Goal: Transaction & Acquisition: Purchase product/service

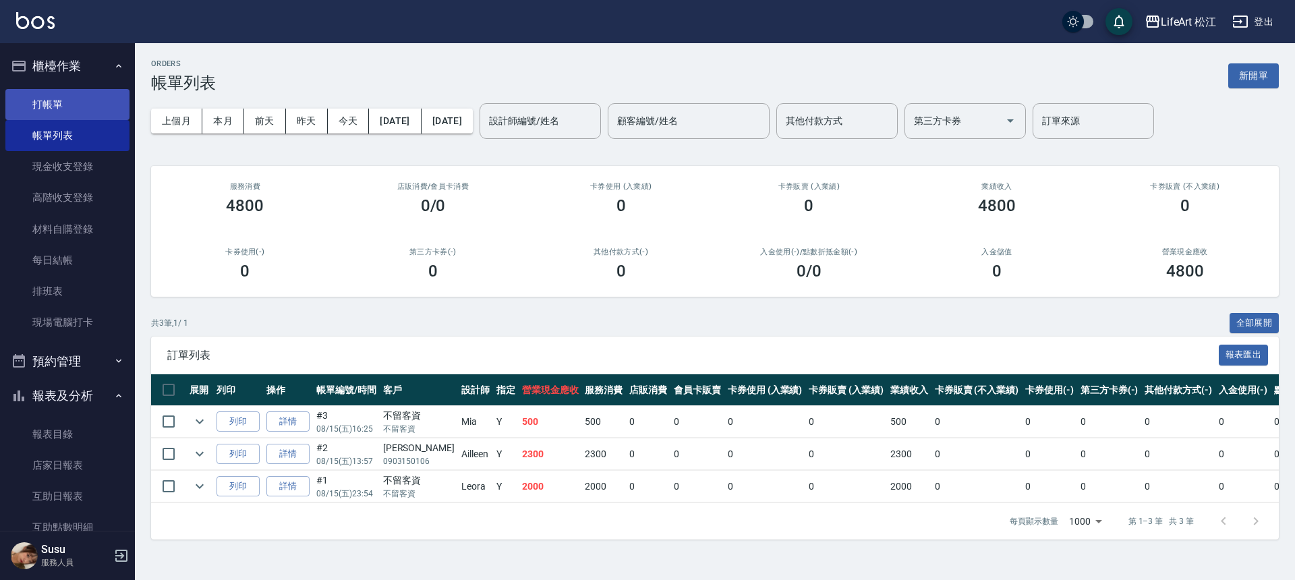
click at [87, 103] on link "打帳單" at bounding box center [67, 104] width 124 height 31
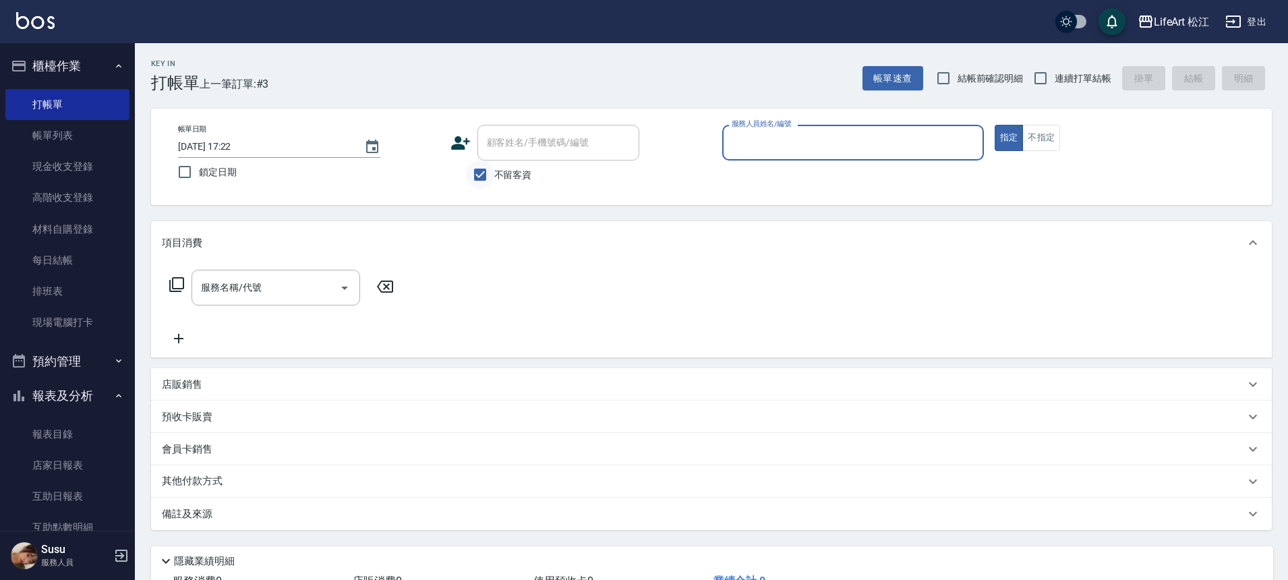
click at [494, 175] on input "不留客資" at bounding box center [480, 175] width 28 height 28
checkbox input "false"
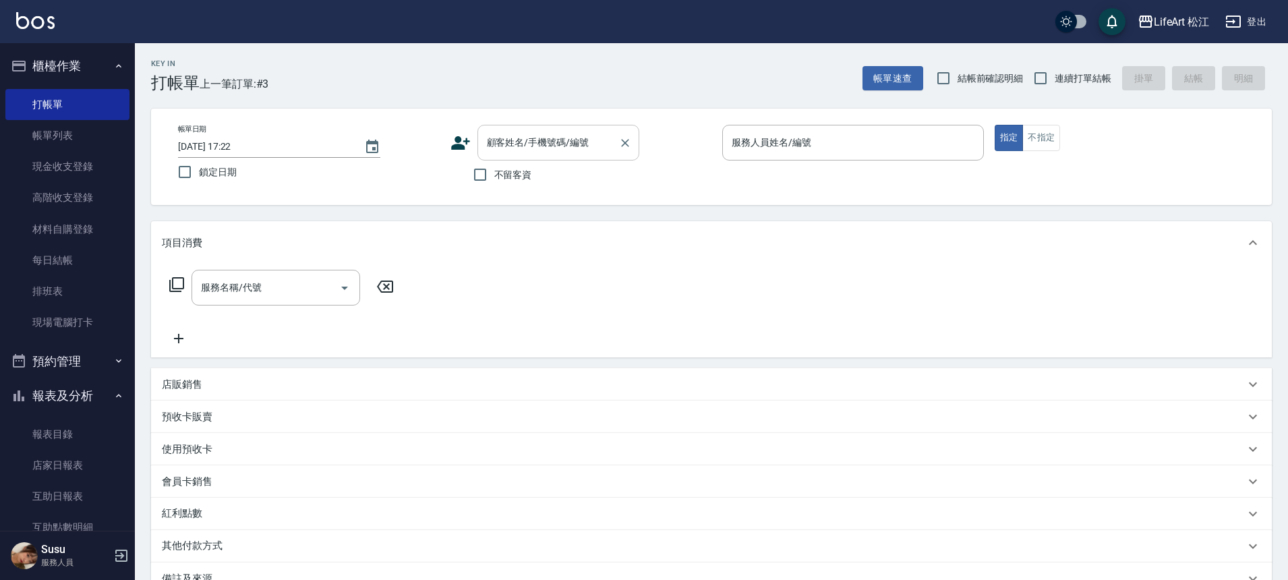
click at [515, 145] on div "顧客姓名/手機號碼/編號 顧客姓名/手機號碼/編號" at bounding box center [558, 143] width 162 height 36
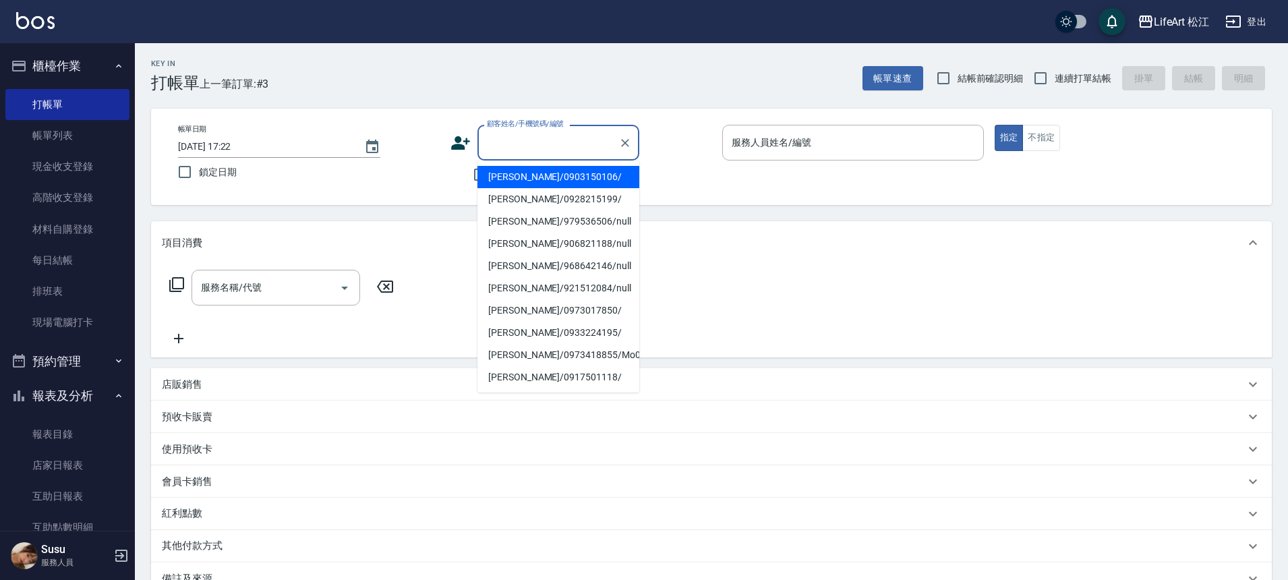
type input "x"
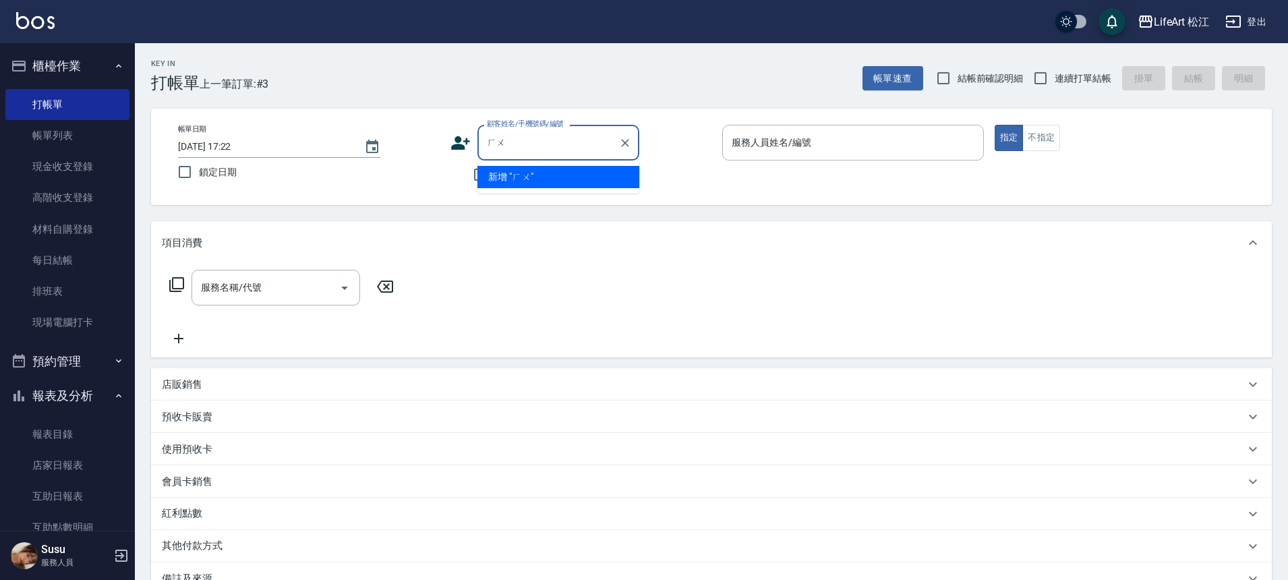
type input "ㄏ"
type input "x"
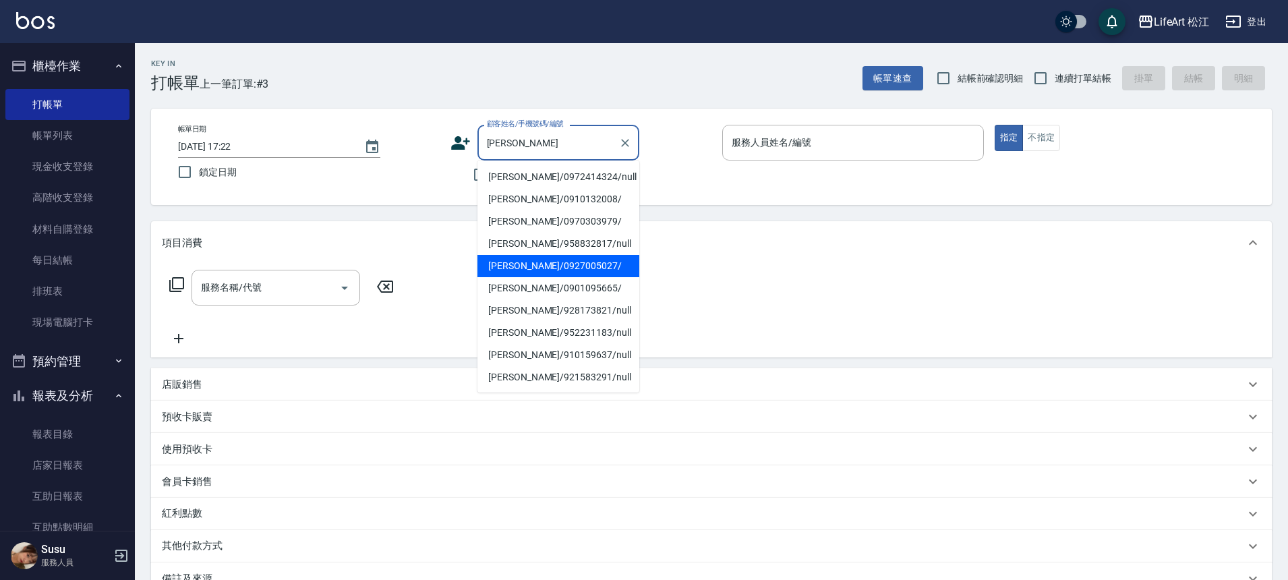
click at [585, 266] on li "[PERSON_NAME]/0927005027/" at bounding box center [558, 266] width 162 height 22
type input "[PERSON_NAME]/0927005027/"
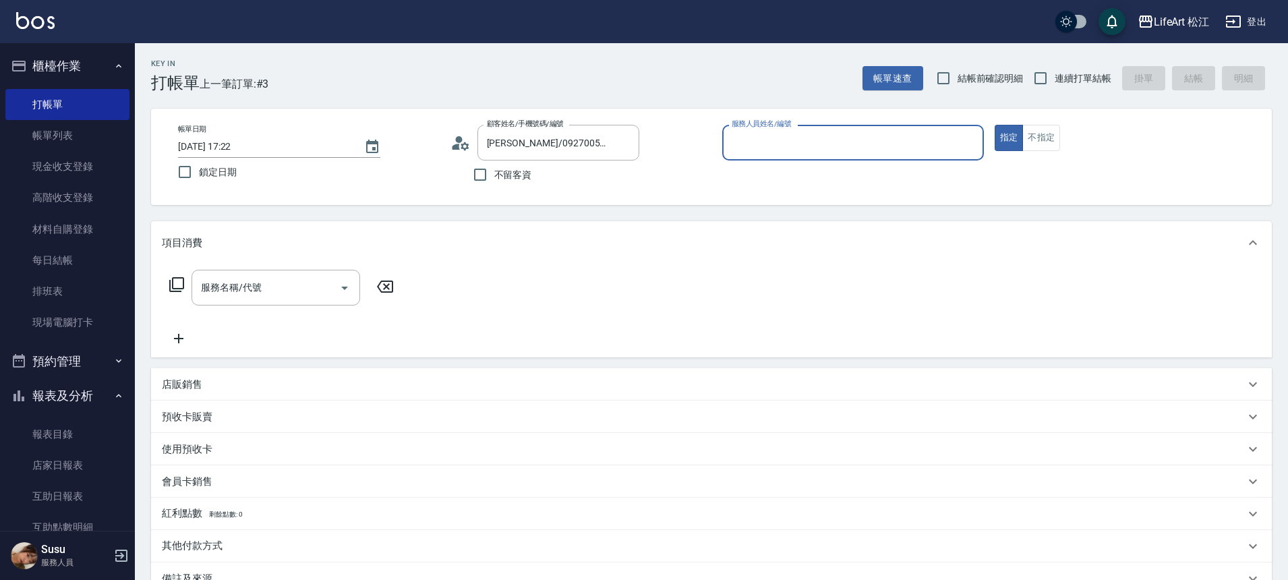
type input "Yaya(無代號)"
click at [285, 279] on input "服務名稱/代號" at bounding box center [266, 288] width 136 height 24
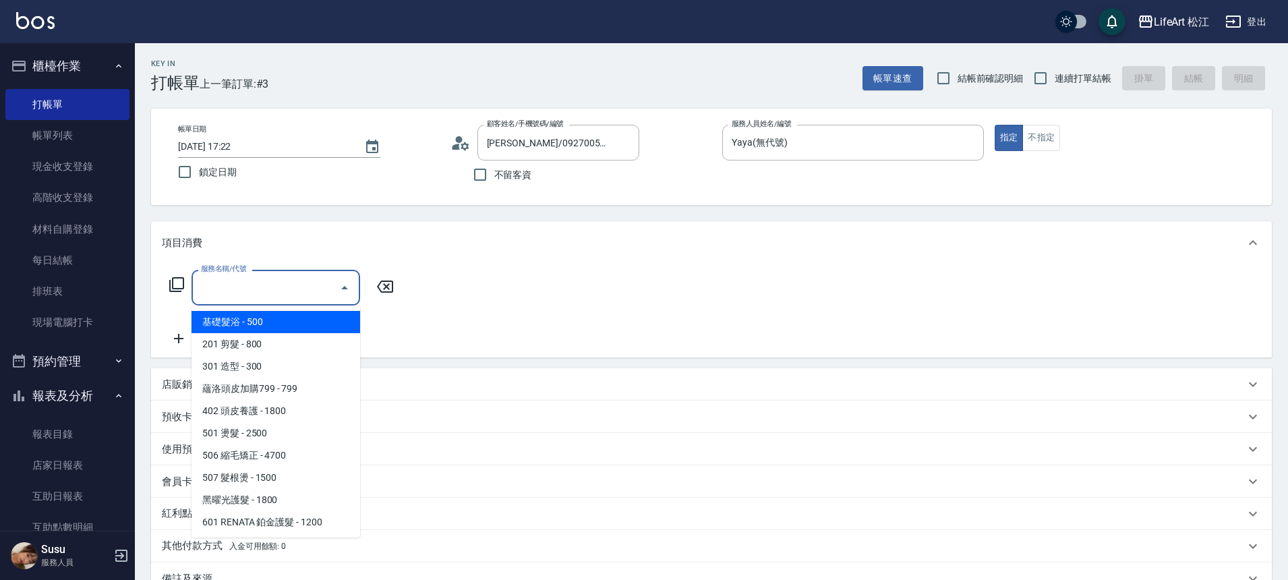
click at [279, 324] on span "基礎髮浴 - 500" at bounding box center [276, 322] width 169 height 22
type input "基礎髮浴 (101)"
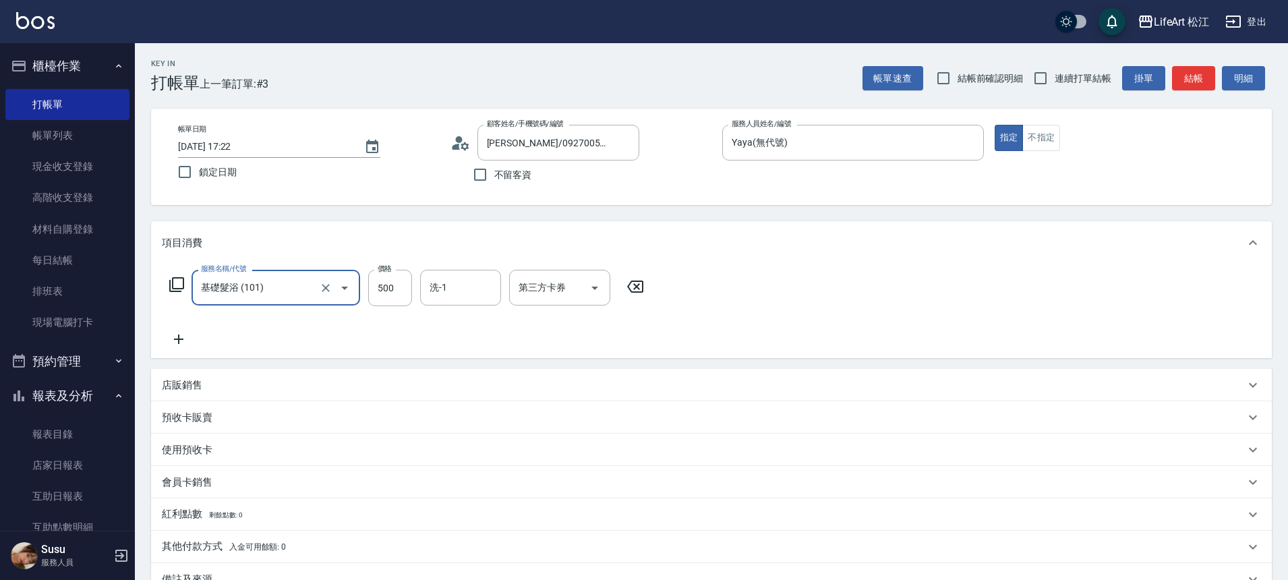
click at [446, 287] on input "洗-1" at bounding box center [460, 288] width 69 height 24
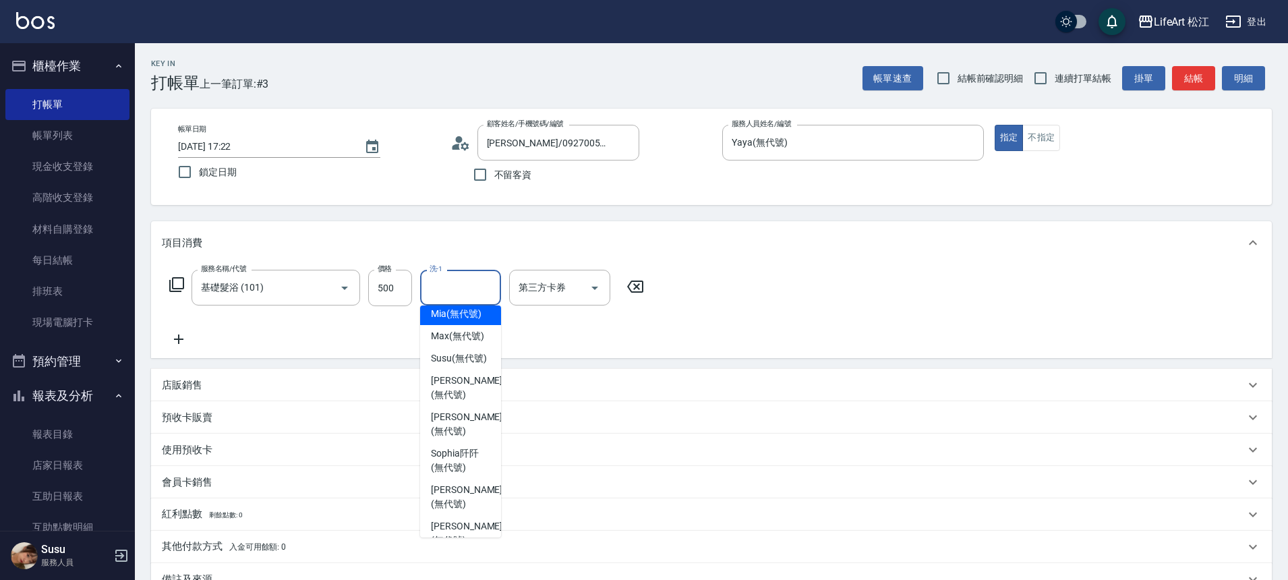
scroll to position [136, 0]
click at [463, 296] on span "Susu (無代號)" at bounding box center [459, 289] width 56 height 14
type input "Susu(無代號)"
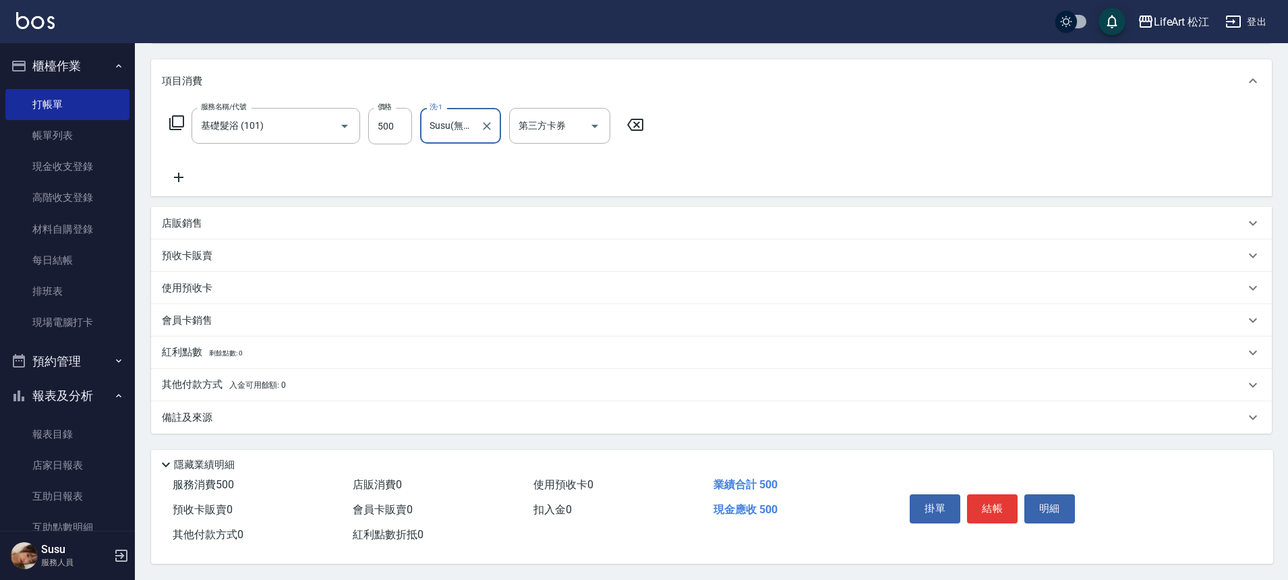
scroll to position [168, 0]
click at [1009, 504] on button "結帳" at bounding box center [992, 508] width 51 height 28
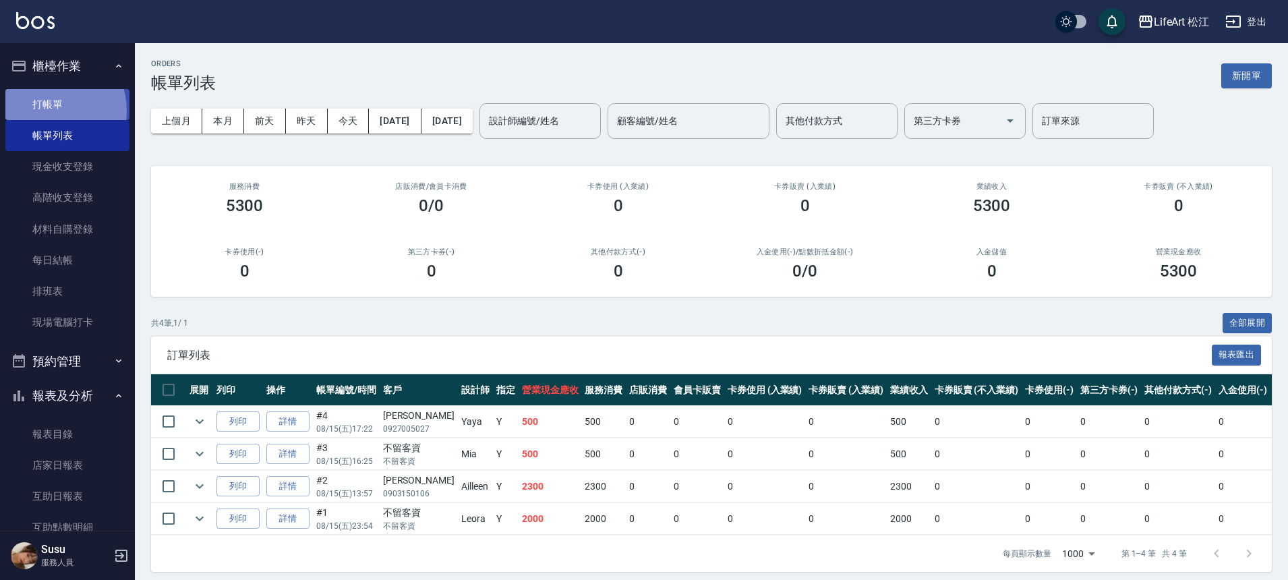
click at [51, 110] on link "打帳單" at bounding box center [67, 104] width 124 height 31
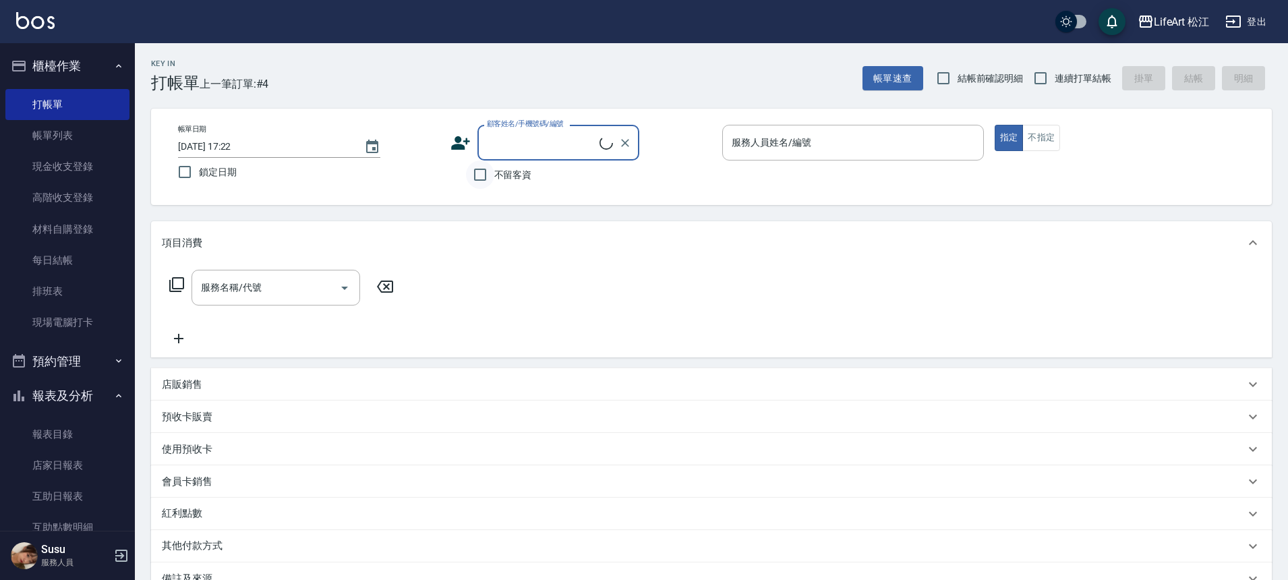
click at [488, 182] on input "不留客資" at bounding box center [480, 175] width 28 height 28
checkbox input "true"
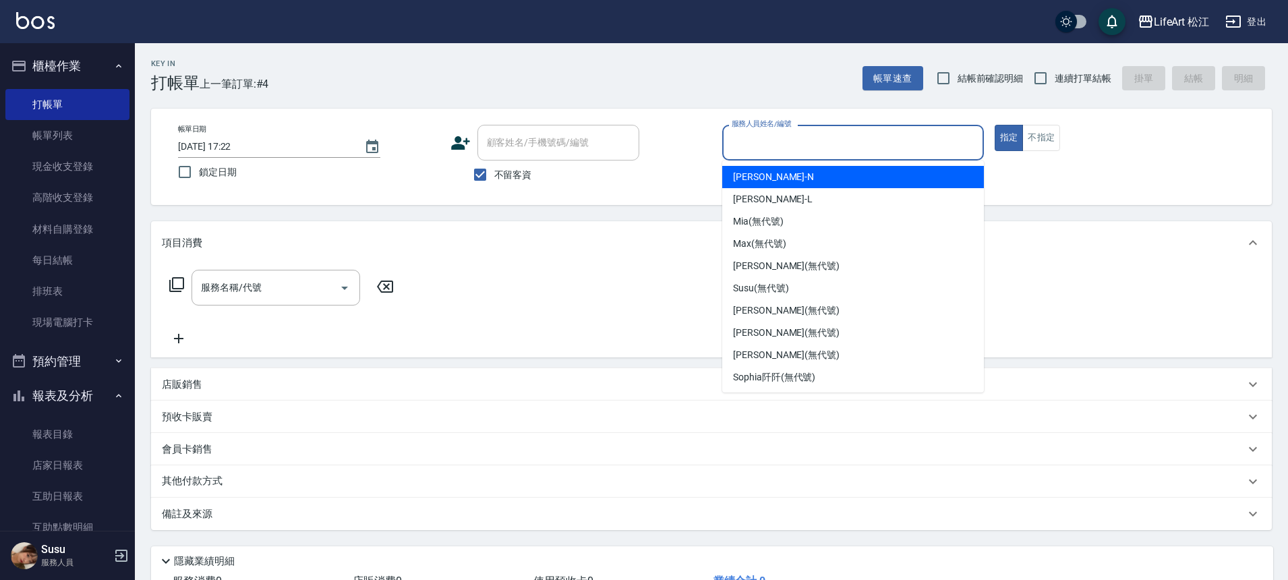
click at [830, 144] on input "服務人員姓名/編號" at bounding box center [853, 143] width 250 height 24
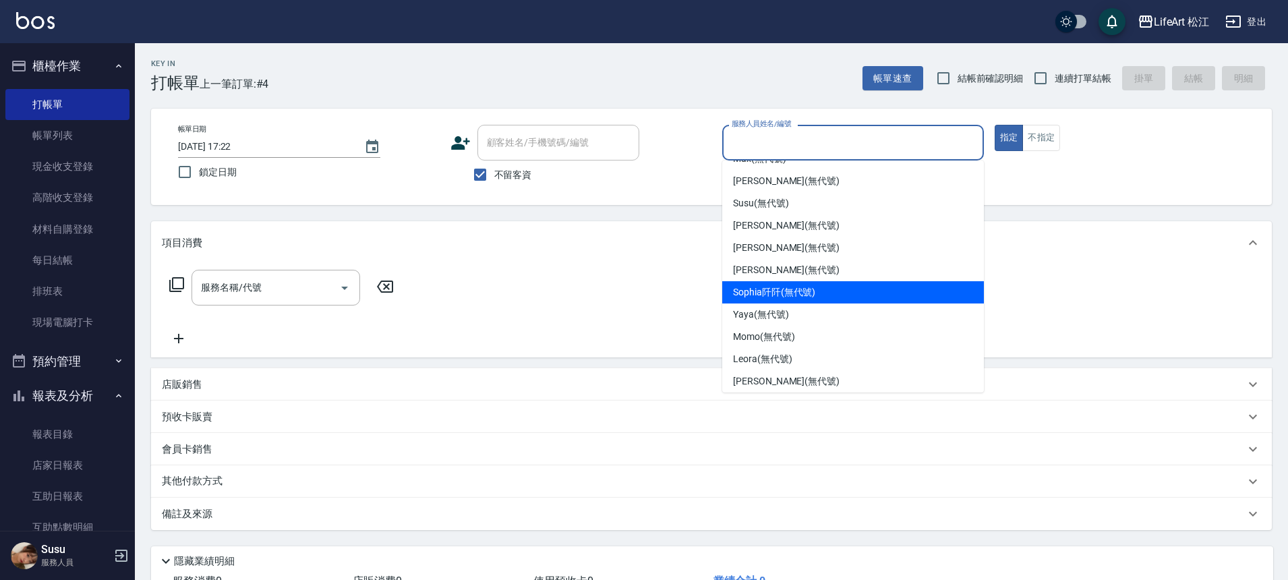
scroll to position [88, 0]
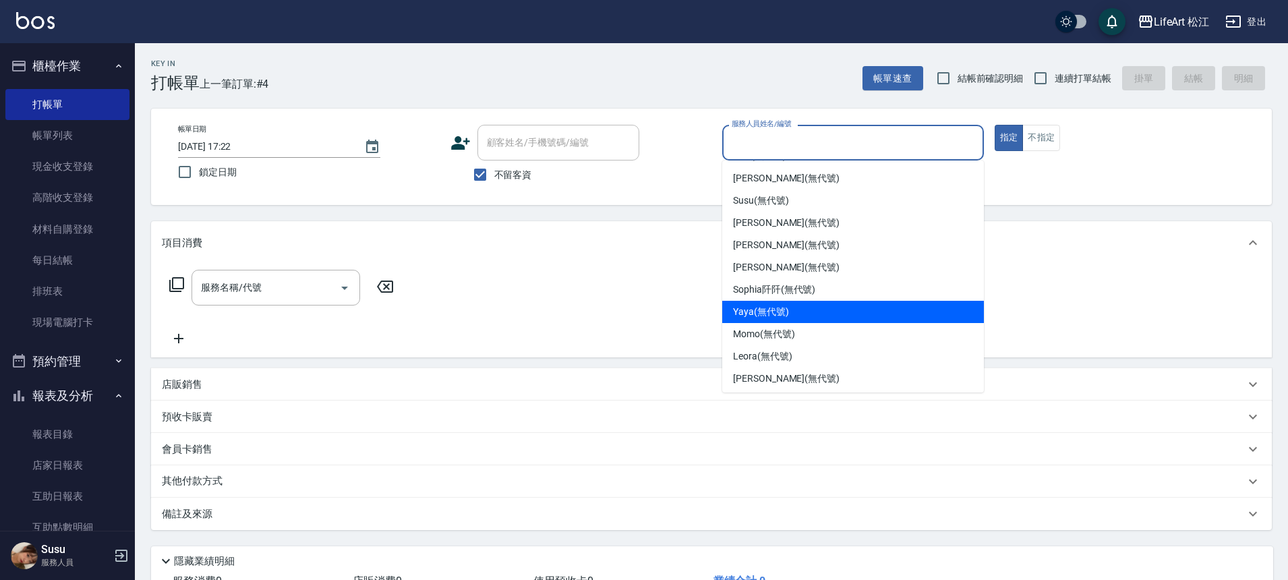
click at [809, 310] on div "Yaya (無代號)" at bounding box center [853, 312] width 262 height 22
type input "Yaya(無代號)"
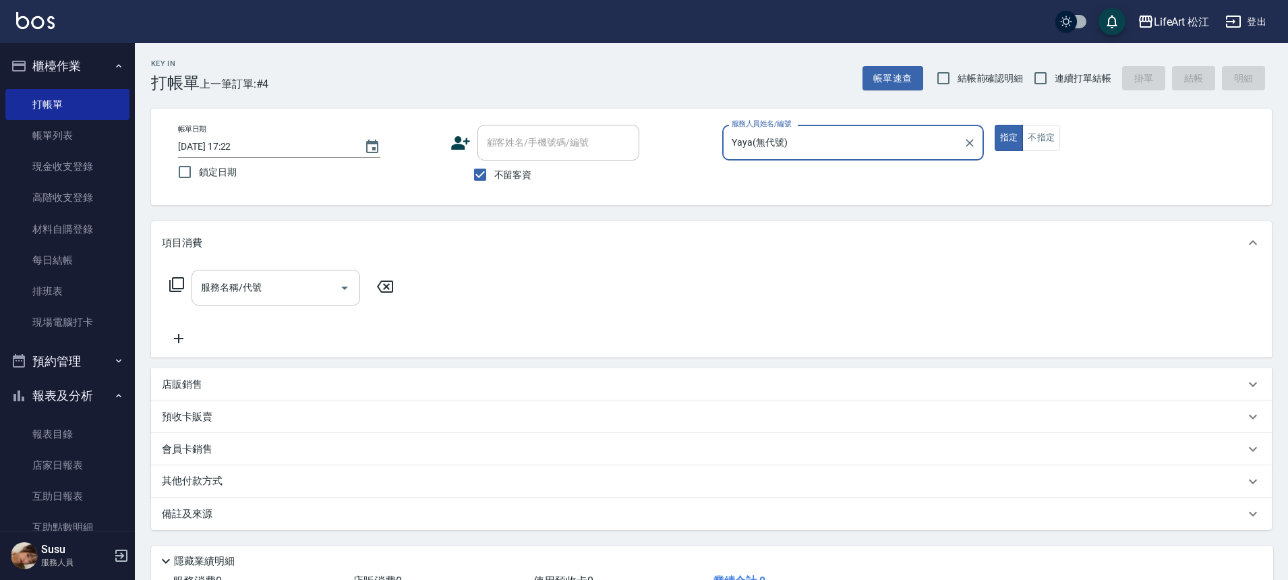
click at [307, 290] on input "服務名稱/代號" at bounding box center [266, 288] width 136 height 24
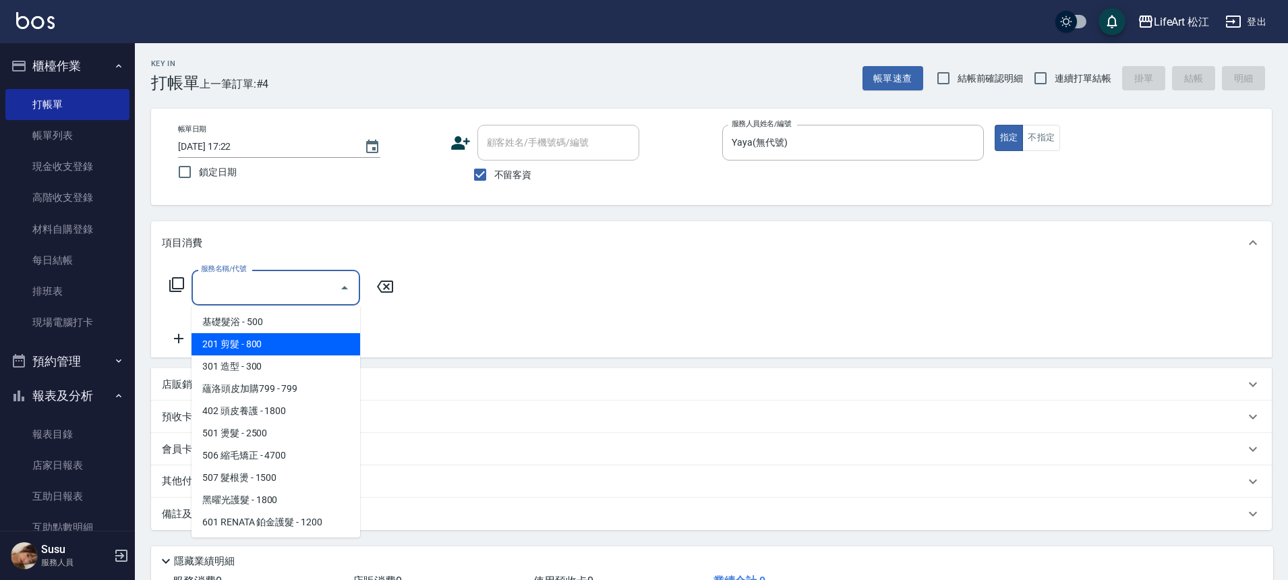
click at [303, 340] on span "201 剪髮 - 800" at bounding box center [276, 344] width 169 height 22
type input "201 剪髮(201)"
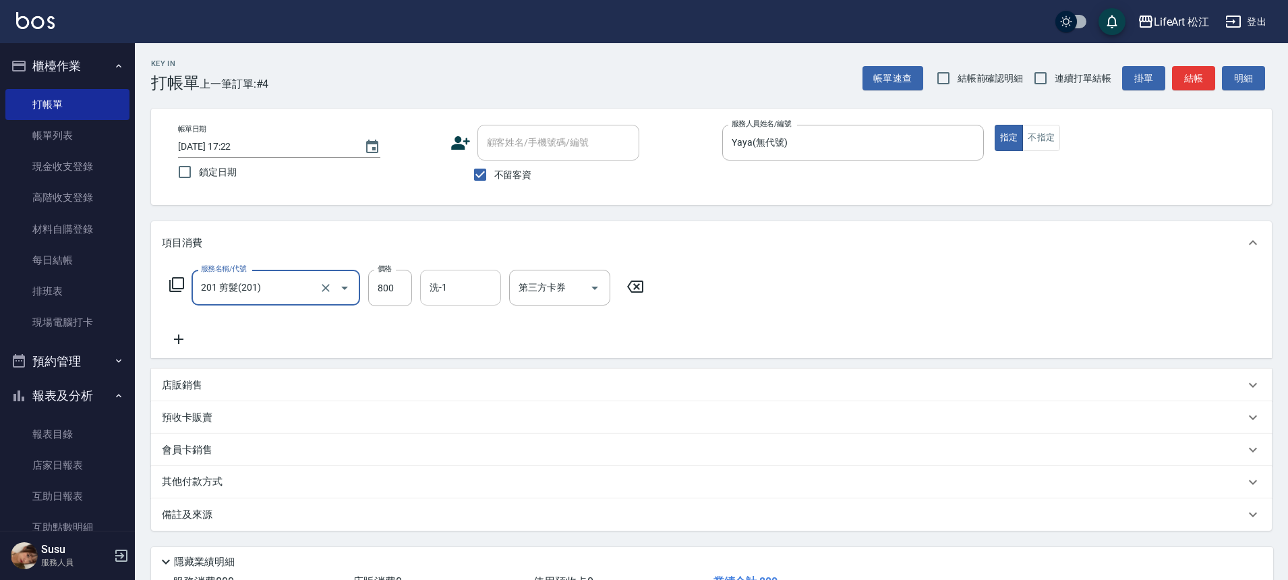
click at [445, 288] on div "洗-1 洗-1" at bounding box center [460, 288] width 81 height 36
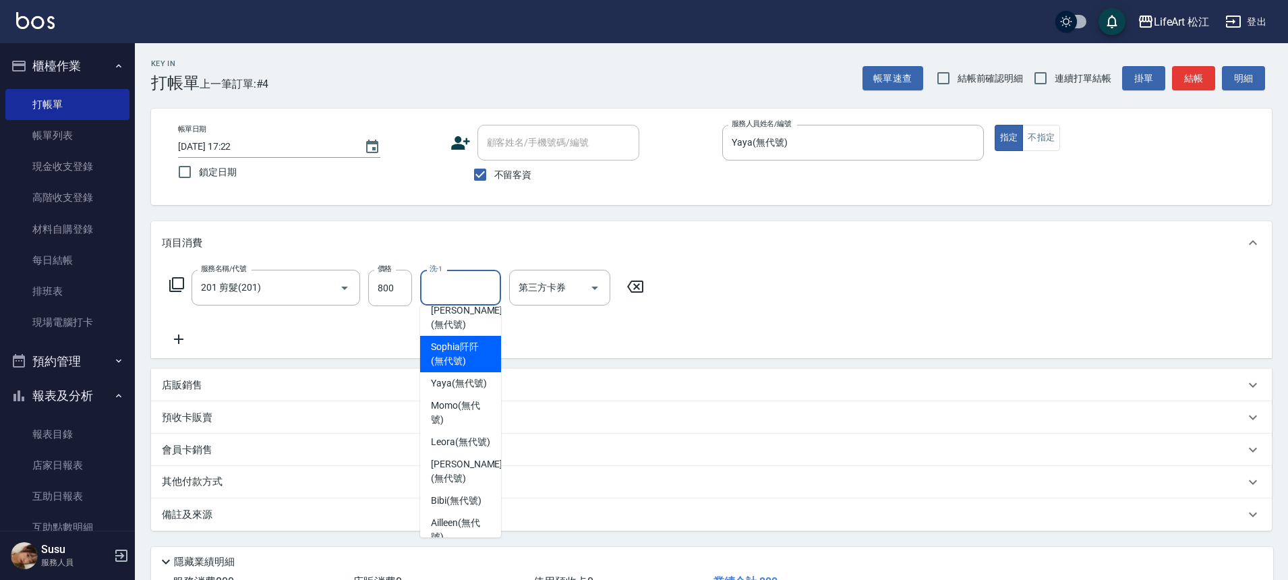
scroll to position [327, 0]
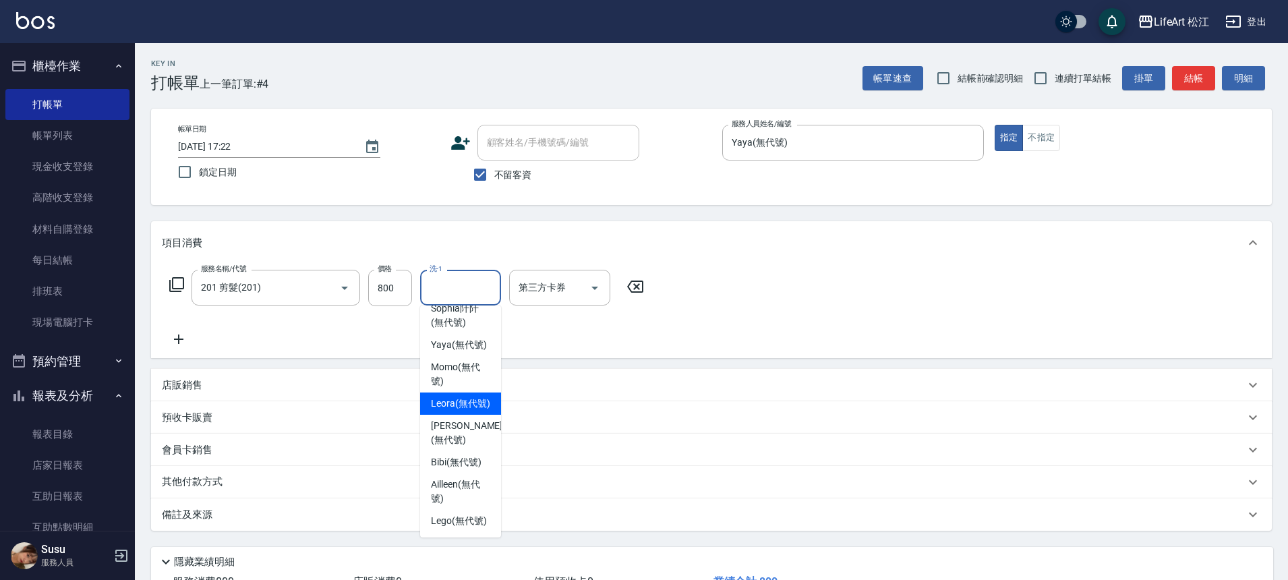
click at [463, 398] on div "Leora (無代號)" at bounding box center [460, 403] width 81 height 22
type input "Leora(無代號)"
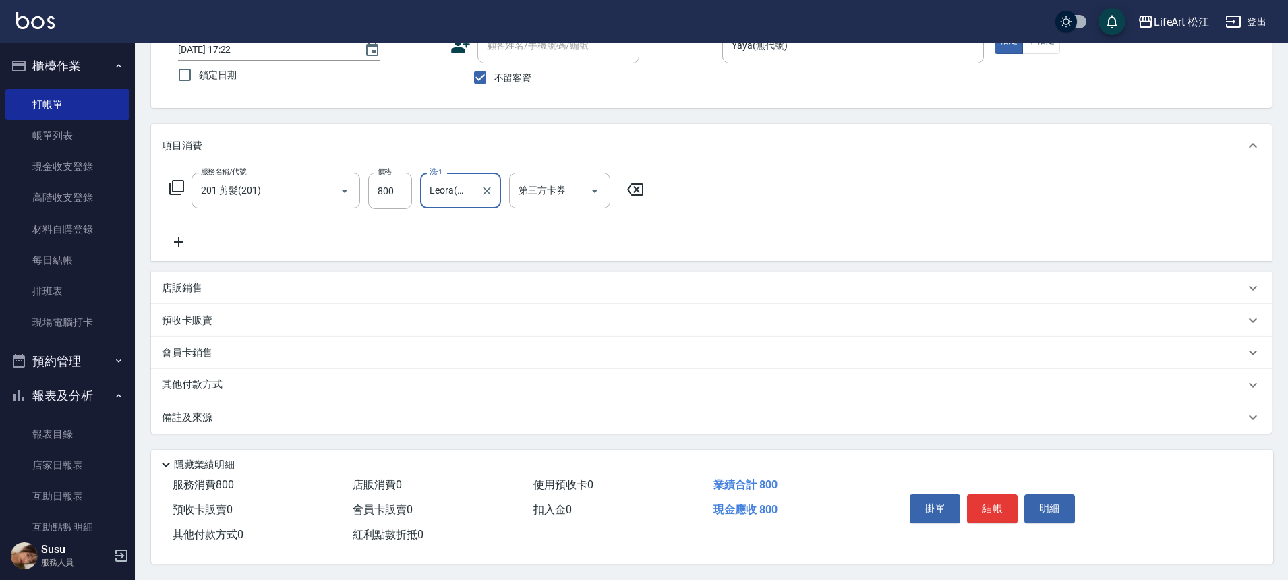
scroll to position [103, 0]
click at [358, 411] on div "備註及來源" at bounding box center [703, 418] width 1083 height 14
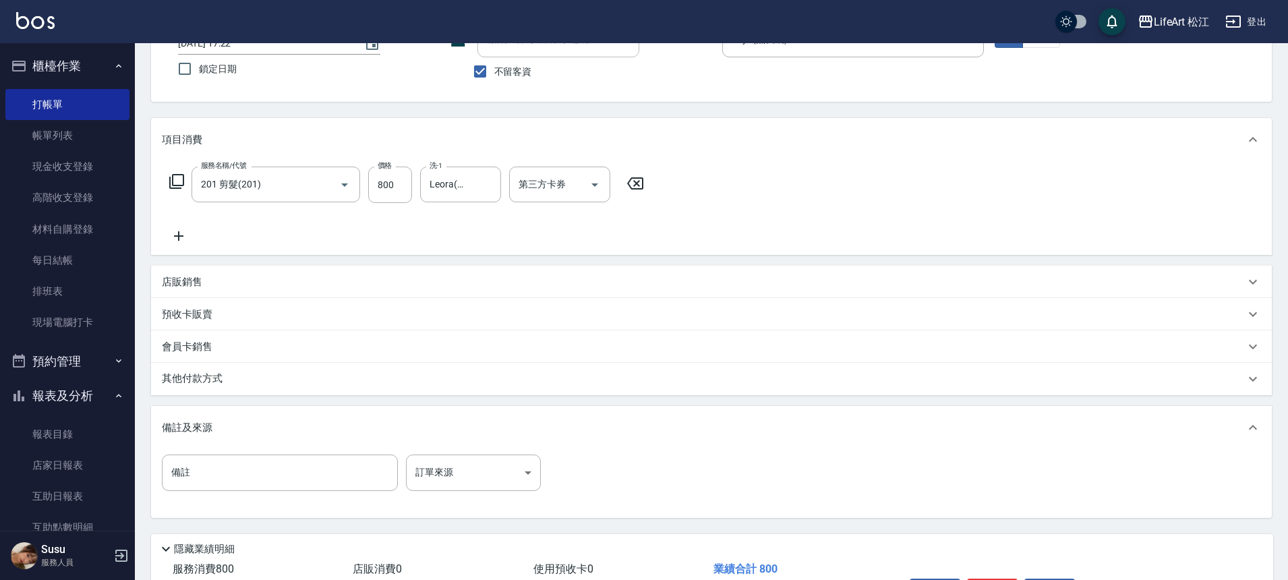
drag, startPoint x: 719, startPoint y: 465, endPoint x: 694, endPoint y: 440, distance: 34.8
click at [718, 463] on div "備註 備註 訂單來源 ​ 訂單來源" at bounding box center [711, 481] width 1099 height 53
click at [692, 434] on div "備註及來源" at bounding box center [711, 427] width 1121 height 43
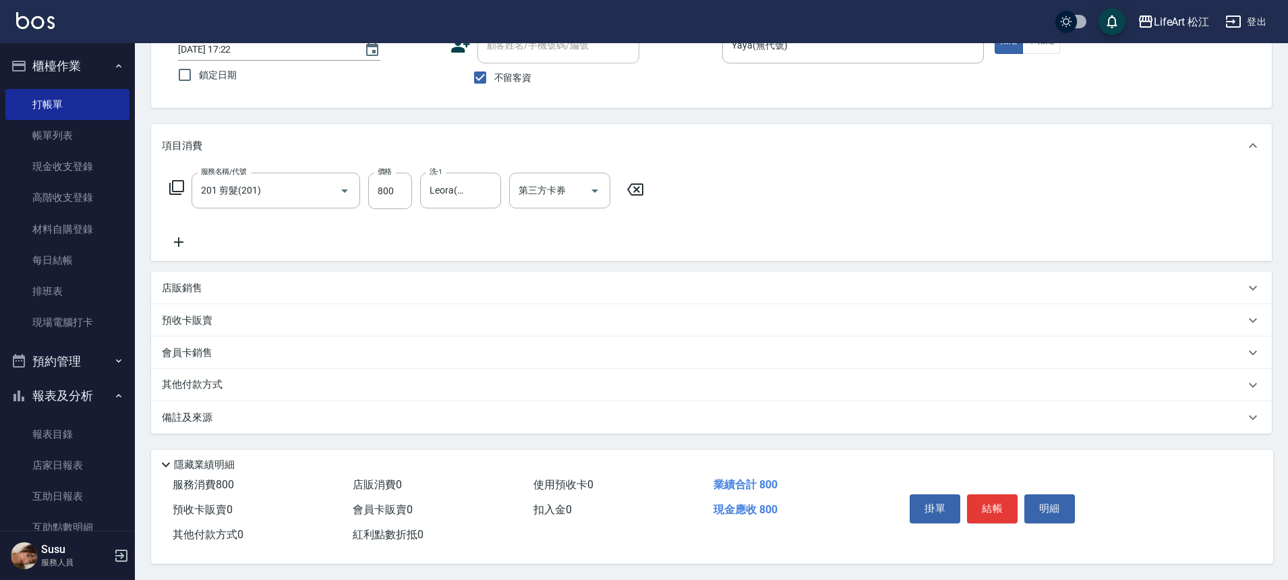
click at [459, 411] on div "備註及來源" at bounding box center [703, 418] width 1083 height 14
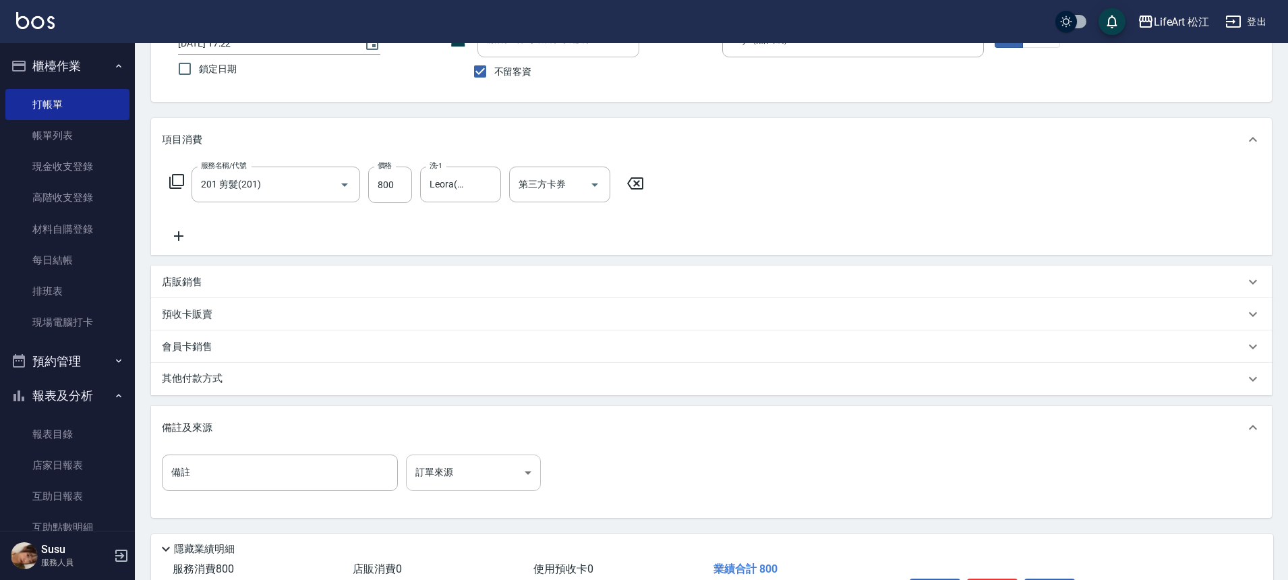
click at [486, 457] on body "LifeArt 松江 登出 櫃檯作業 打帳單 帳單列表 現金收支登錄 高階收支登錄 材料自購登錄 每日結帳 排班表 現場電腦打卡 預約管理 預約管理 單日預約…" at bounding box center [644, 280] width 1288 height 767
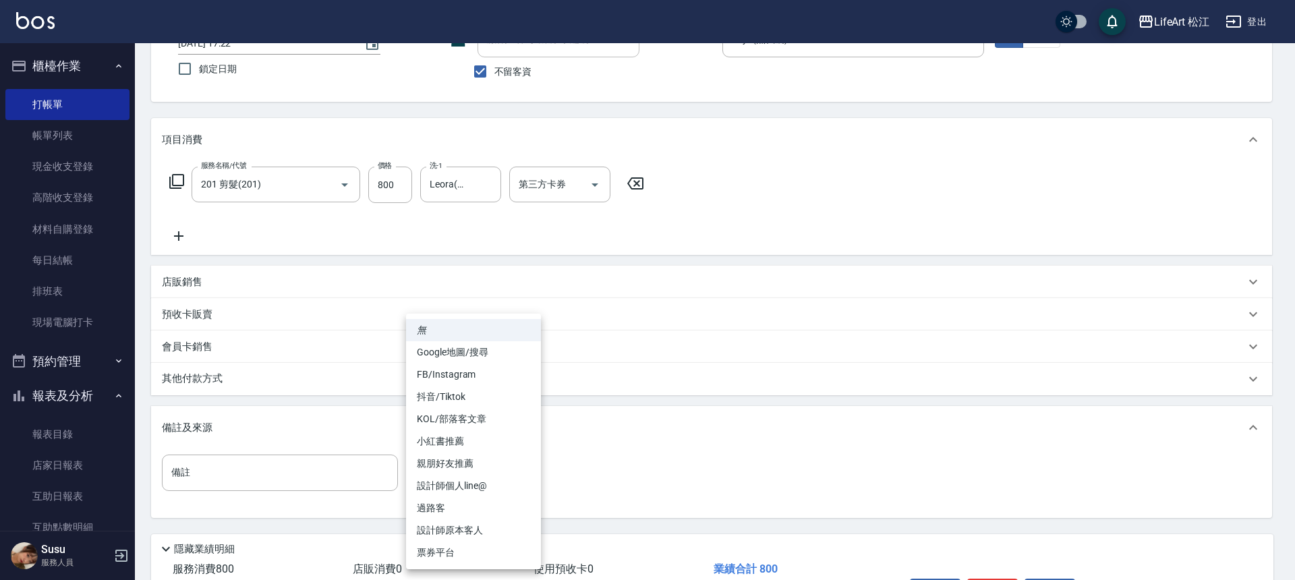
drag, startPoint x: 494, startPoint y: 529, endPoint x: 492, endPoint y: 522, distance: 7.0
click at [494, 529] on li "設計師原本客人" at bounding box center [473, 530] width 135 height 22
type input "設計師原本客人"
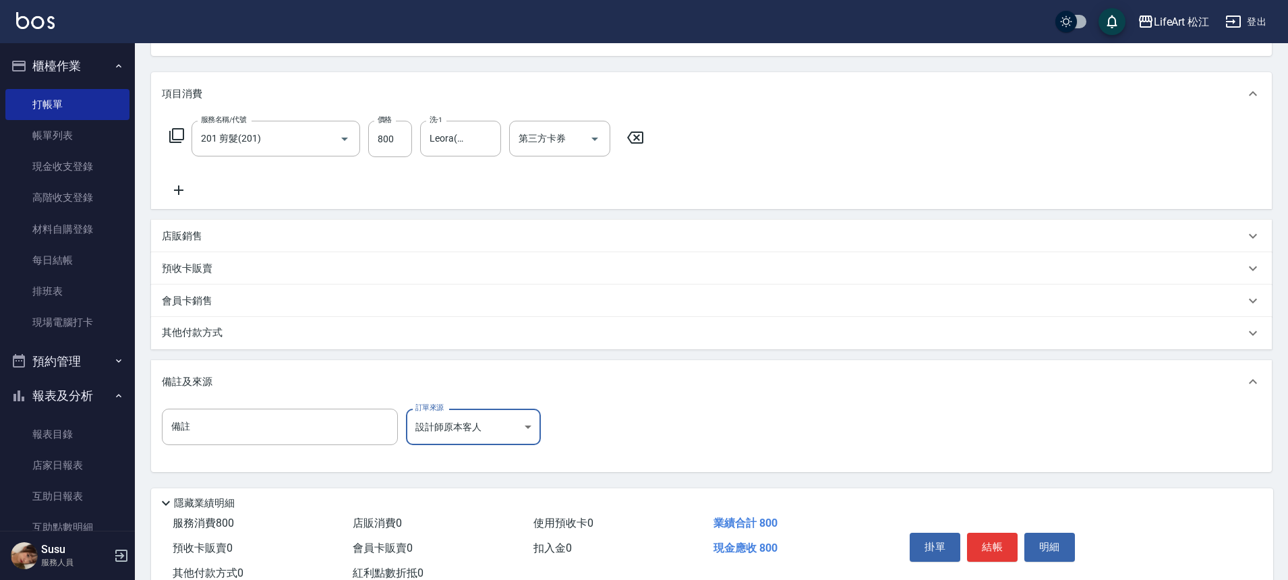
scroll to position [194, 0]
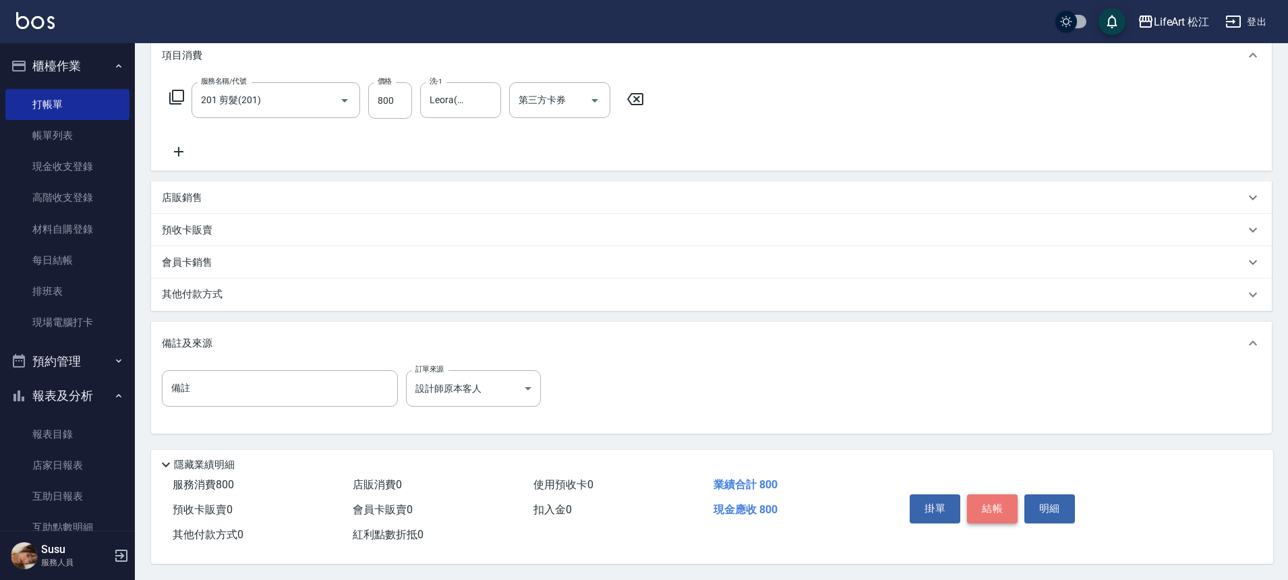
click at [985, 500] on button "結帳" at bounding box center [992, 508] width 51 height 28
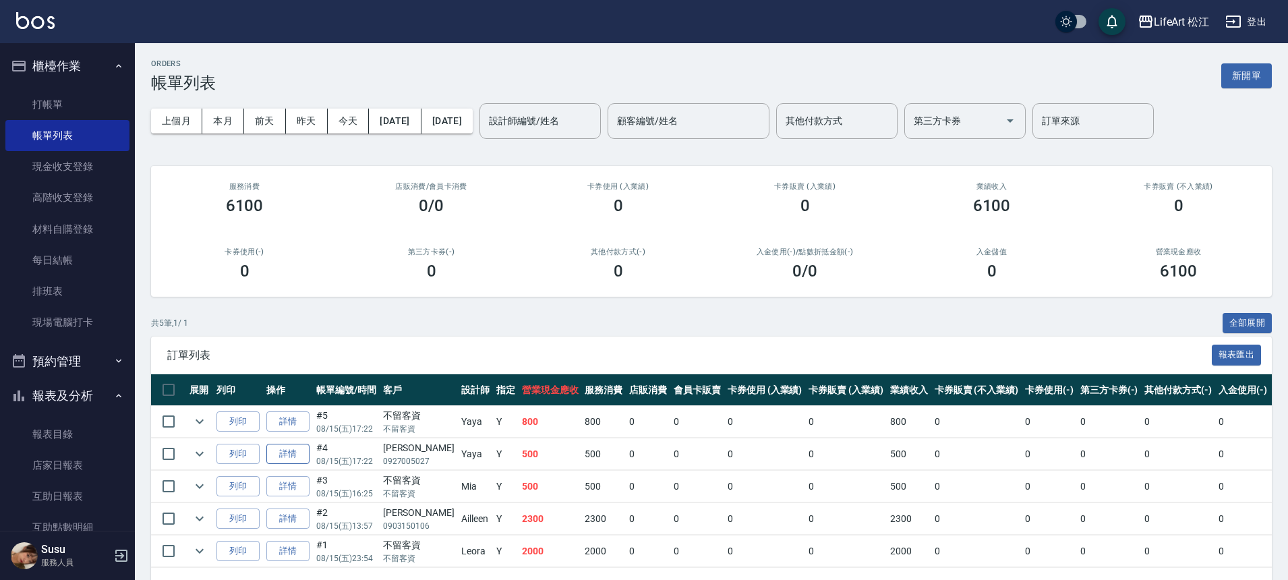
click at [304, 451] on link "詳情" at bounding box center [287, 454] width 43 height 21
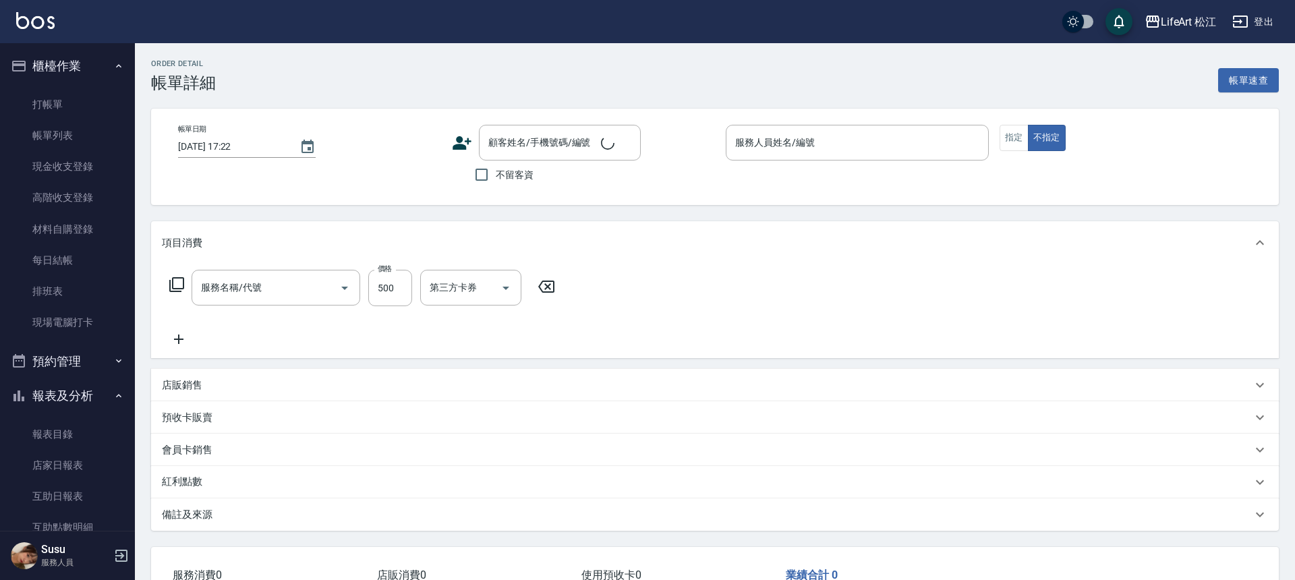
type input "Yaya(無代號)"
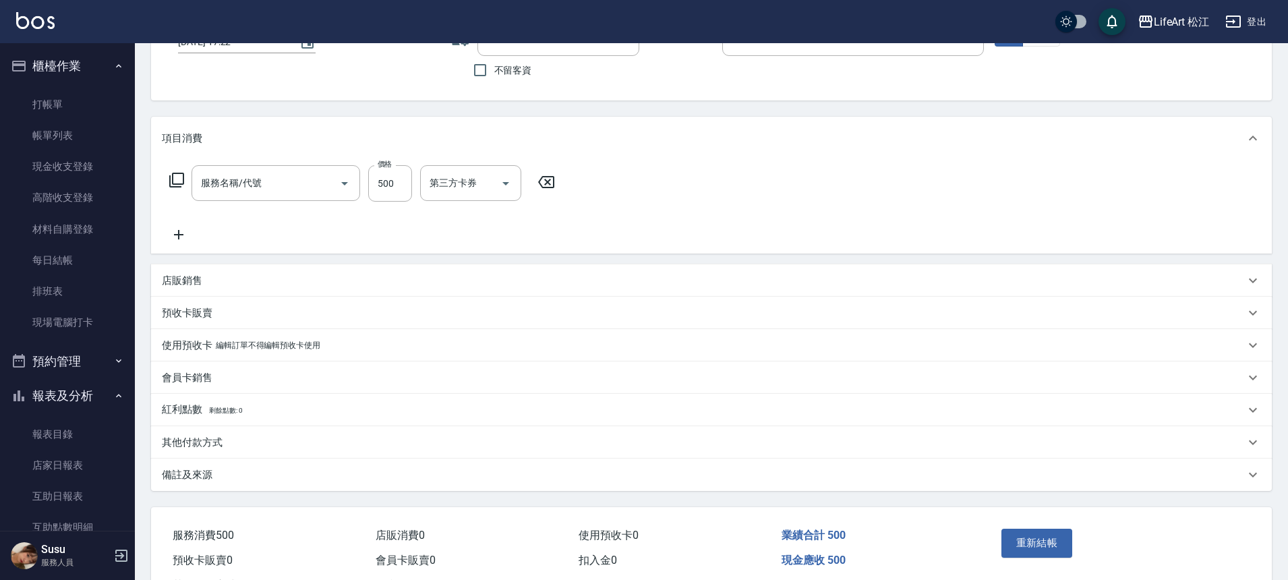
type input "[PERSON_NAME]/0927005027/"
type input "基礎髮浴 (101)"
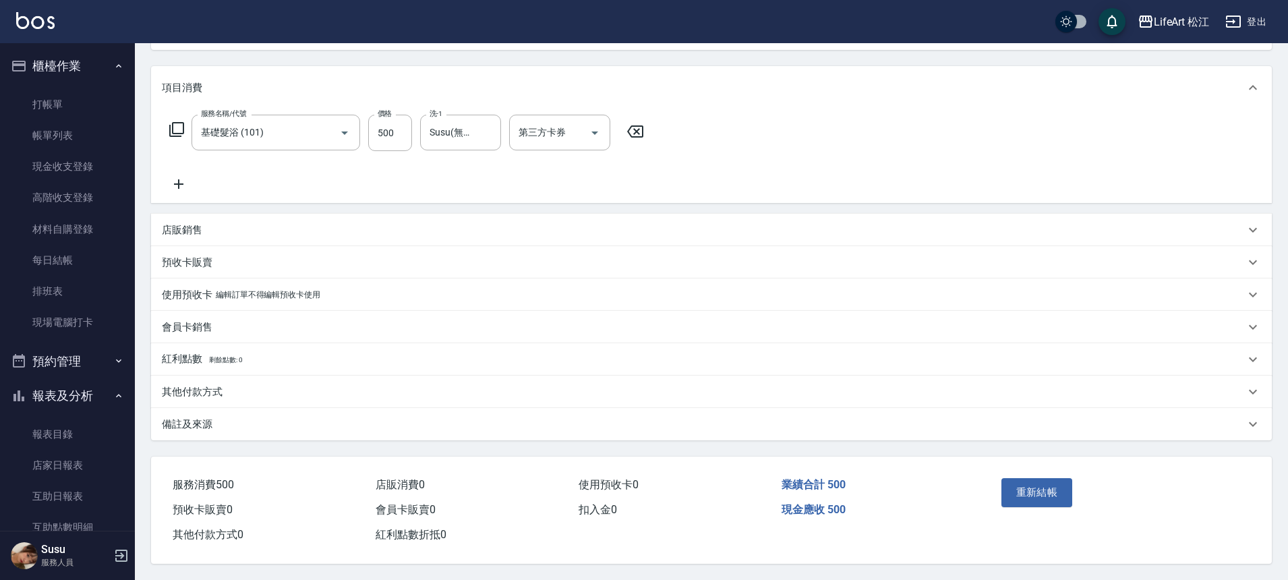
click at [243, 417] on div "備註及來源" at bounding box center [703, 424] width 1083 height 14
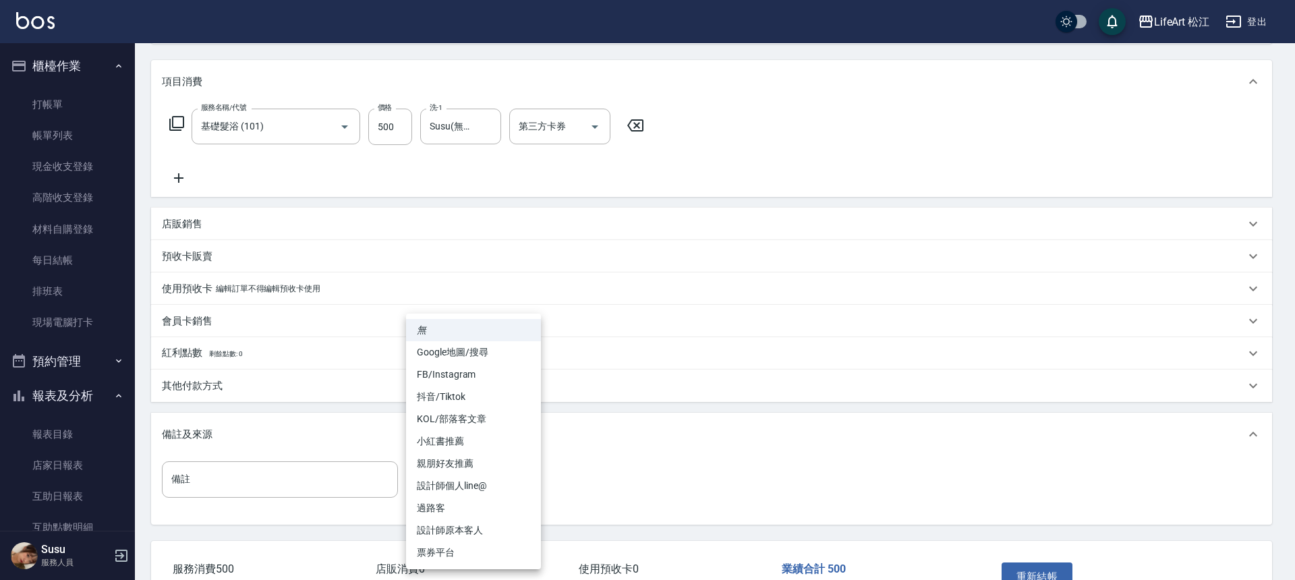
click at [504, 483] on body "LifeArt 松江 登出 櫃檯作業 打帳單 帳單列表 現金收支登錄 高階收支登錄 材料自購登錄 每日結帳 排班表 現場電腦打卡 預約管理 預約管理 單日預約…" at bounding box center [647, 251] width 1295 height 825
click at [484, 531] on li "設計師原本客人" at bounding box center [473, 530] width 135 height 22
type input "設計師原本客人"
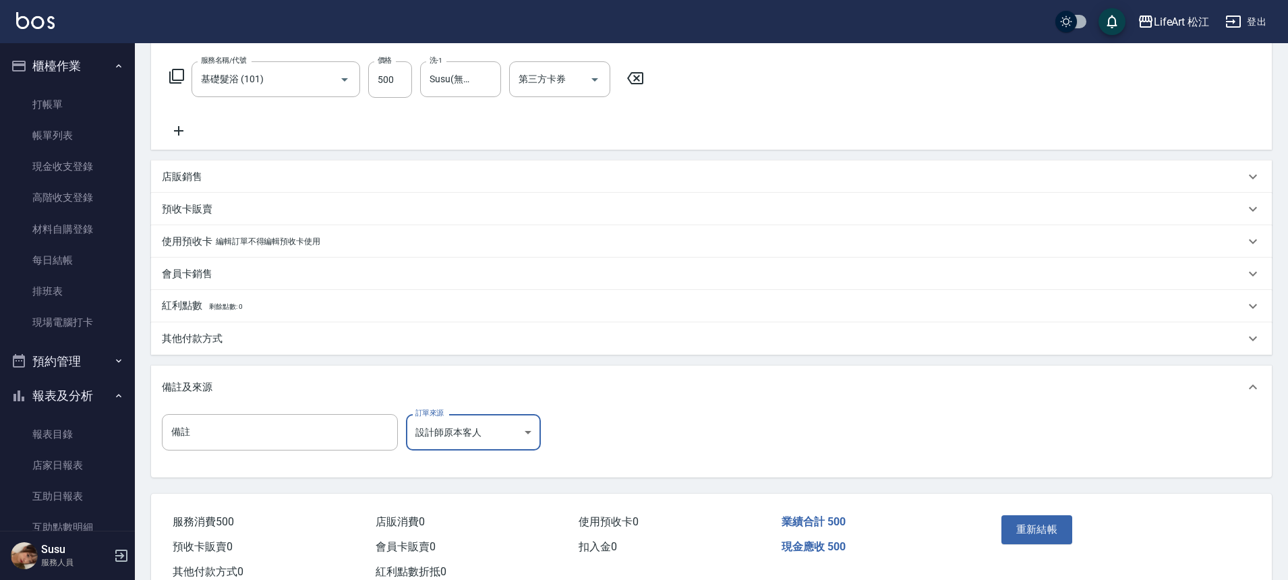
scroll to position [252, 0]
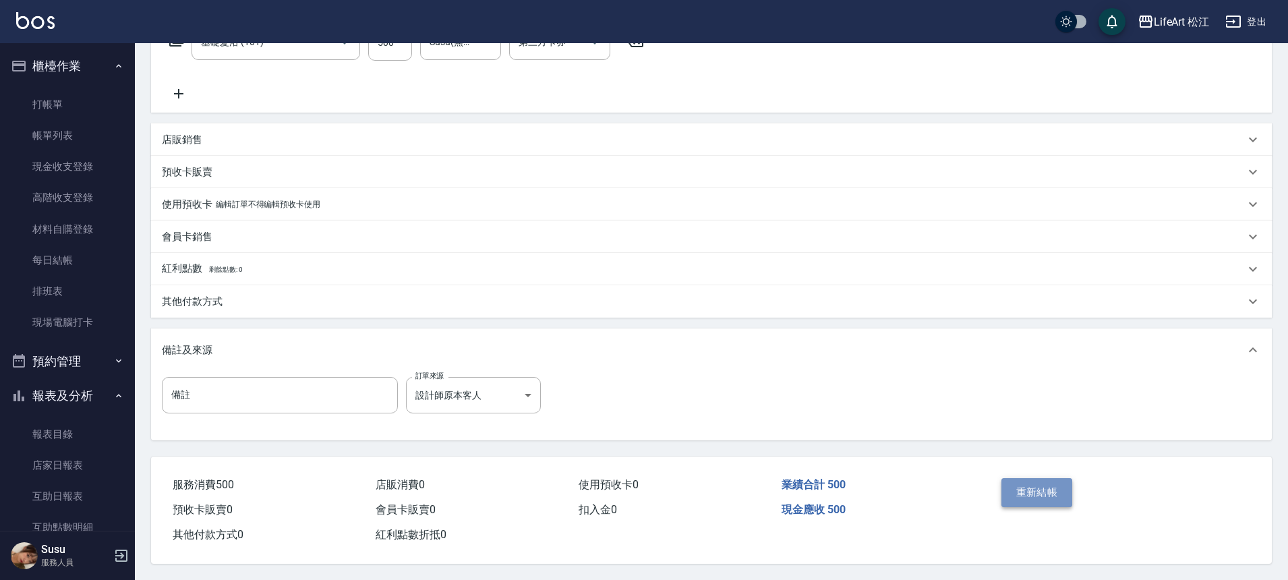
click at [1048, 491] on button "重新結帳" at bounding box center [1036, 492] width 71 height 28
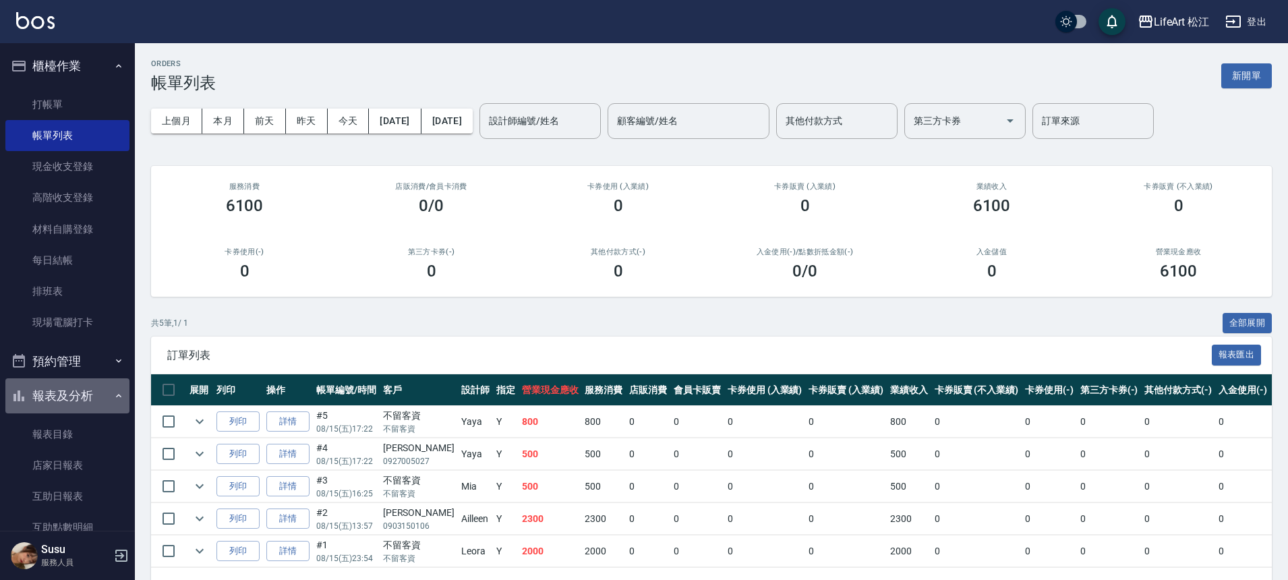
click at [73, 385] on button "報表及分析" at bounding box center [67, 395] width 124 height 35
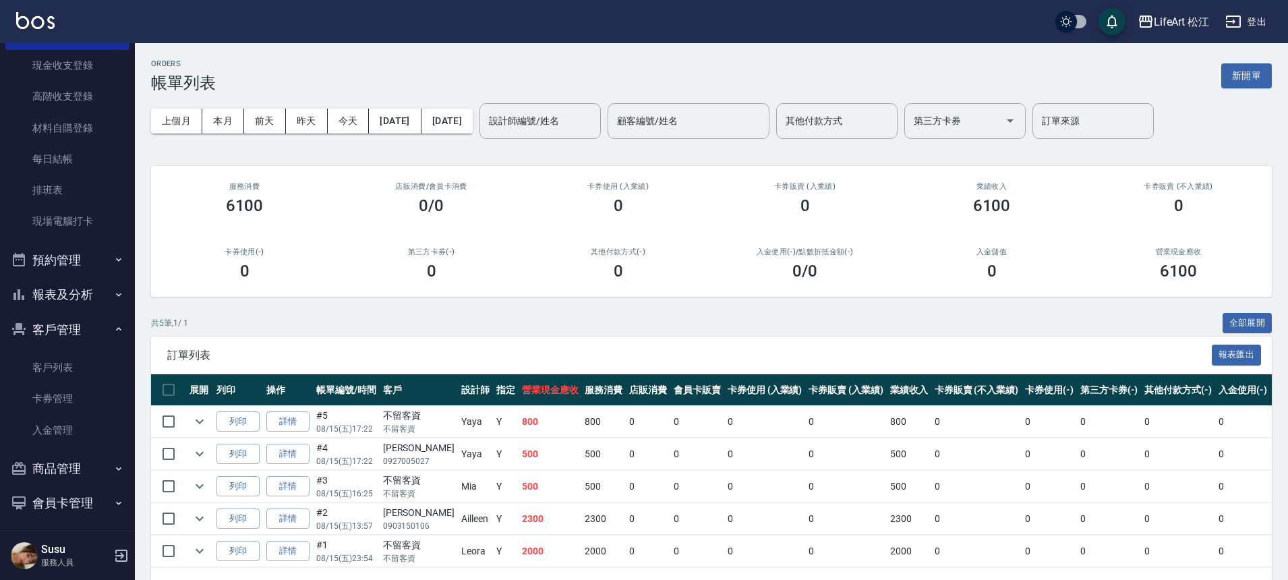
click at [94, 316] on button "客戶管理" at bounding box center [67, 329] width 124 height 35
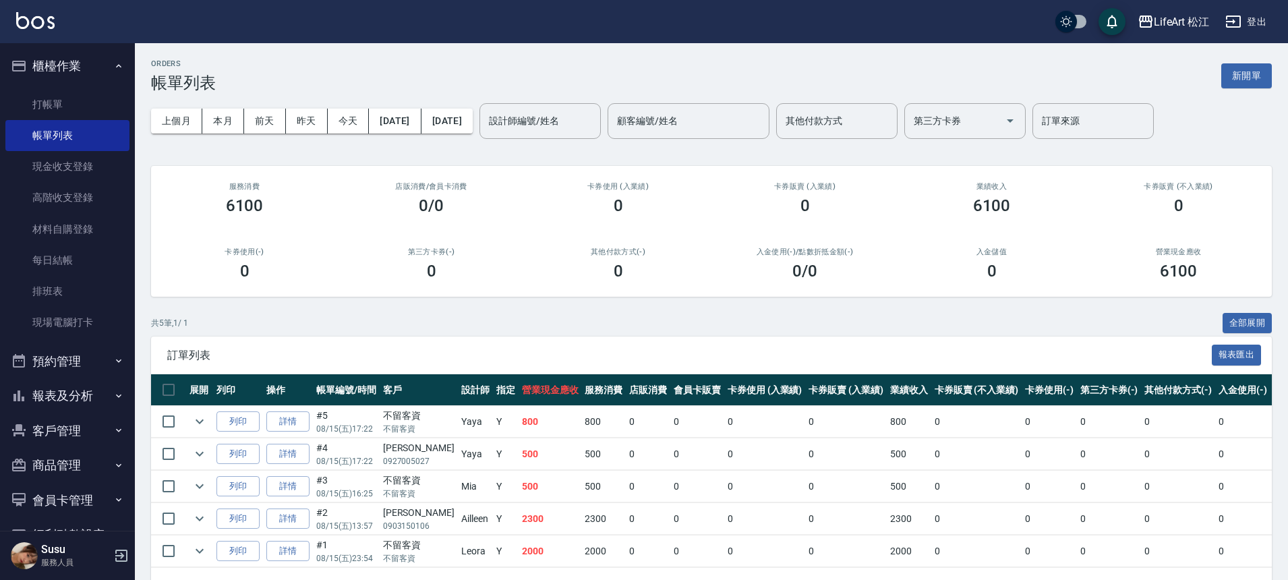
click at [73, 63] on button "櫃檯作業" at bounding box center [67, 66] width 124 height 35
